Goal: Find specific page/section: Find specific page/section

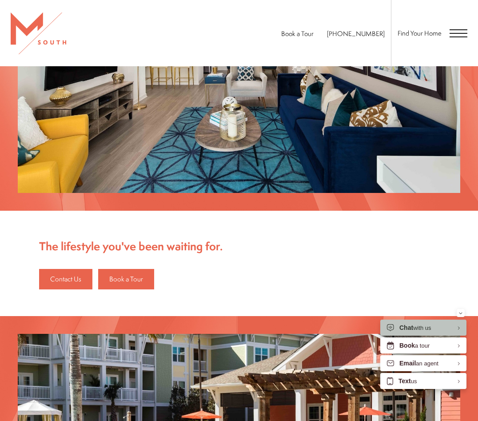
scroll to position [1000, 0]
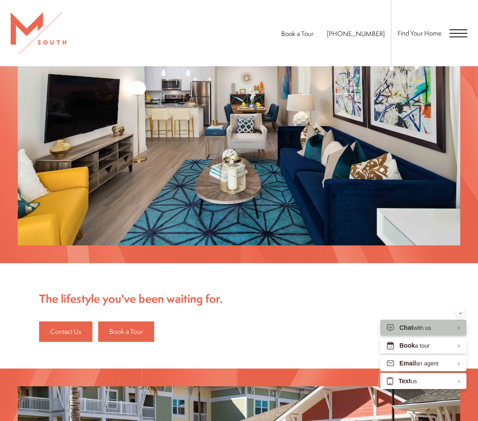
click at [454, 33] on span "Open Menu" at bounding box center [459, 32] width 18 height 1
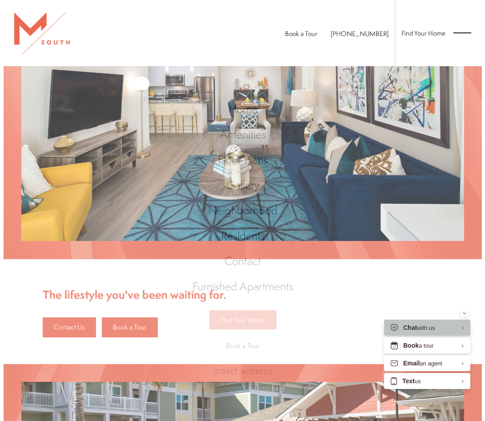
scroll to position [0, 0]
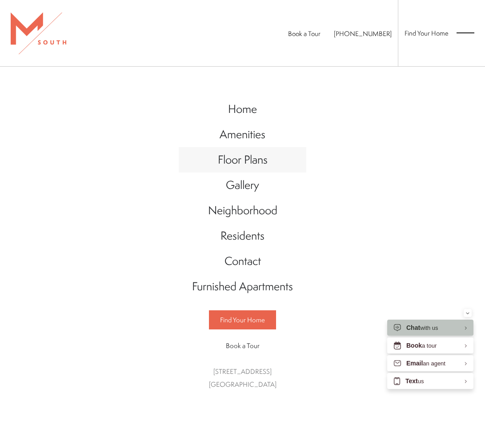
click at [254, 161] on span "Floor Plans" at bounding box center [243, 160] width 50 height 16
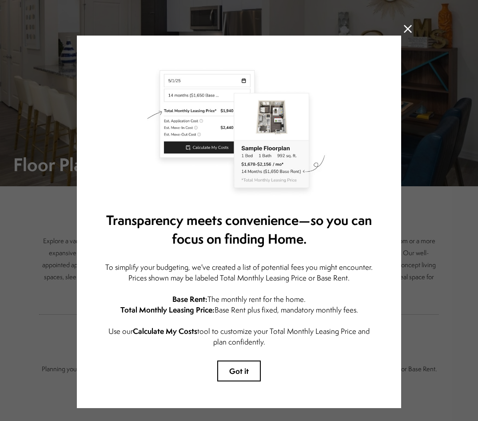
click at [248, 370] on button "Got it" at bounding box center [239, 370] width 44 height 21
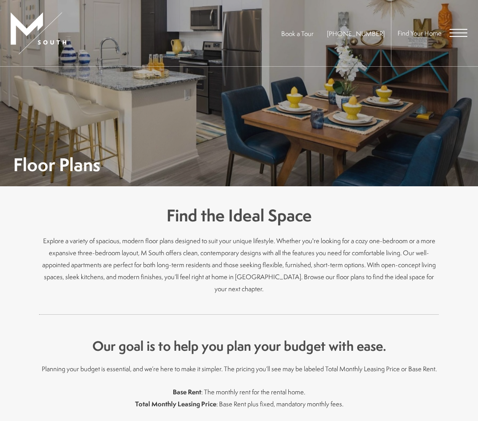
scroll to position [356, 0]
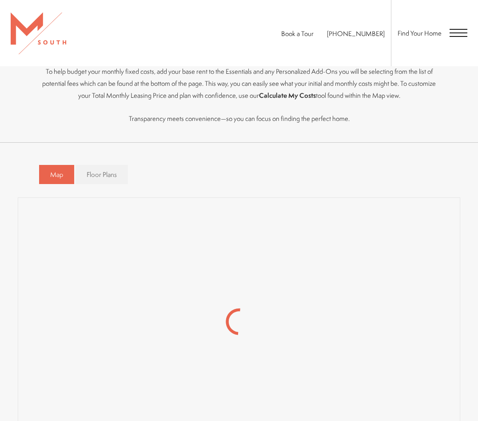
click at [114, 177] on span "Floor Plans" at bounding box center [102, 174] width 30 height 9
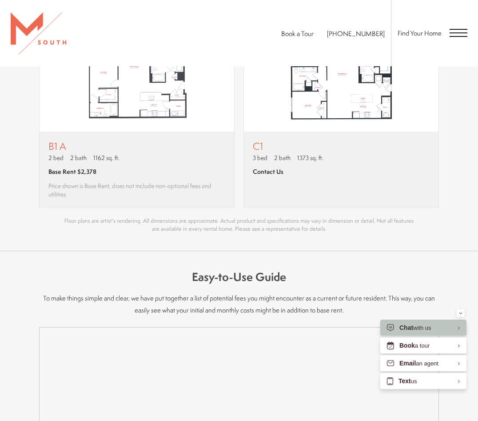
scroll to position [1155, 0]
